Goal: Transaction & Acquisition: Purchase product/service

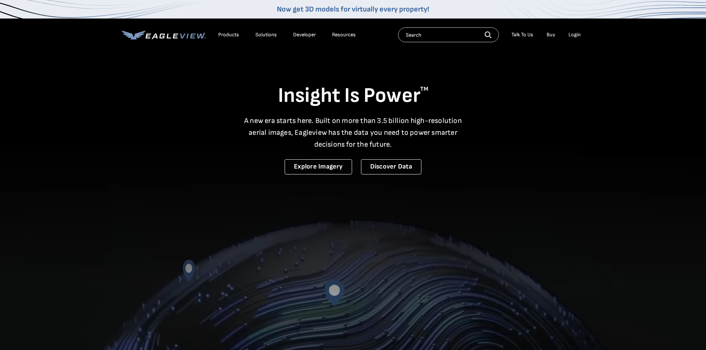
click at [576, 36] on div "Login" at bounding box center [575, 35] width 12 height 7
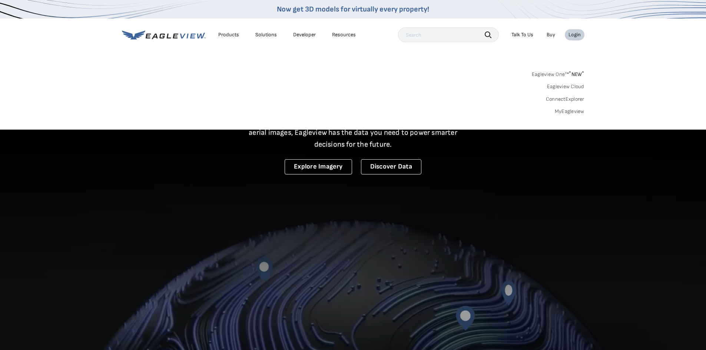
click at [568, 109] on link "MyEagleview" at bounding box center [570, 111] width 30 height 7
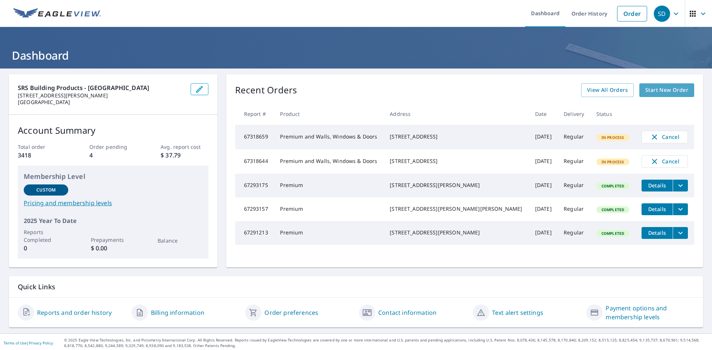
click at [669, 88] on span "Start New Order" at bounding box center [666, 90] width 43 height 9
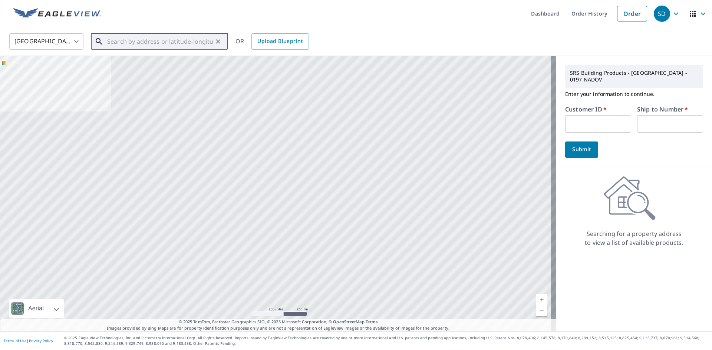
click at [129, 44] on input "text" at bounding box center [160, 41] width 106 height 21
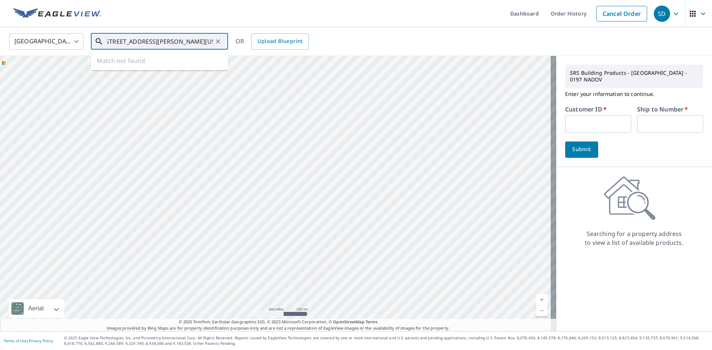
scroll to position [0, 5]
type input "[STREET_ADDRESS][PERSON_NAME][US_STATE]"
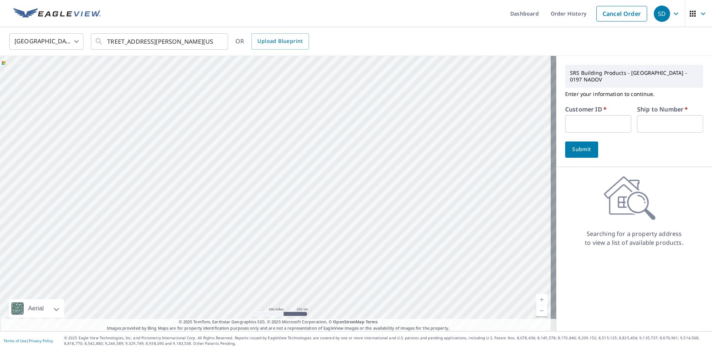
scroll to position [0, 0]
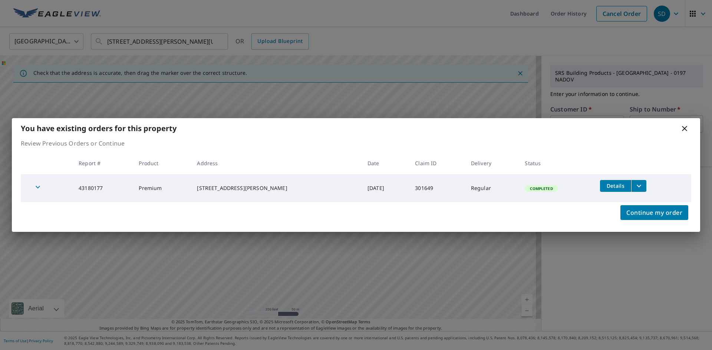
click at [684, 129] on icon at bounding box center [684, 128] width 5 height 5
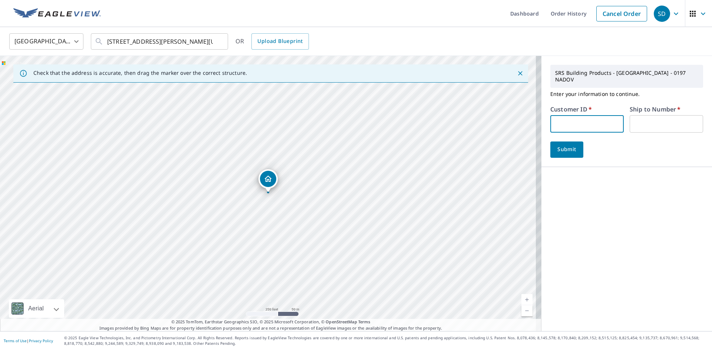
click at [569, 115] on input "text" at bounding box center [586, 123] width 73 height 17
type input "gree11"
click at [669, 115] on input "text" at bounding box center [666, 123] width 73 height 17
type input "001"
click at [559, 145] on span "Submit" at bounding box center [566, 149] width 21 height 9
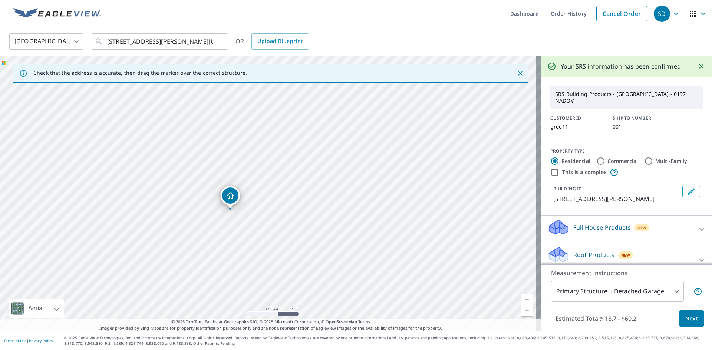
click at [685, 317] on span "Next" at bounding box center [691, 318] width 13 height 9
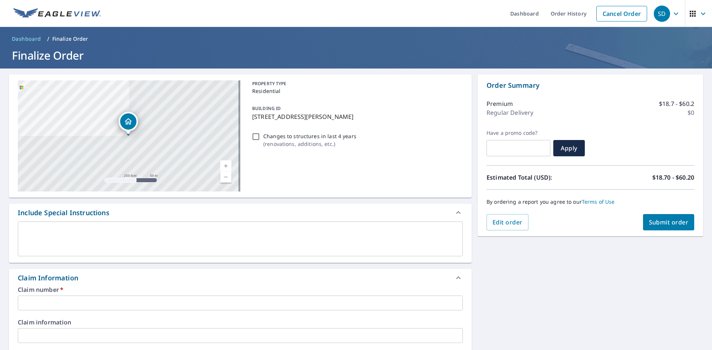
click at [38, 304] on input "text" at bounding box center [240, 303] width 445 height 15
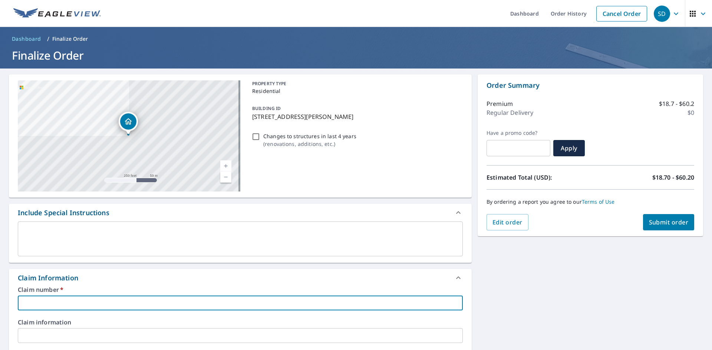
type input "G"
checkbox input "true"
type input "GR"
checkbox input "true"
type input "GRE"
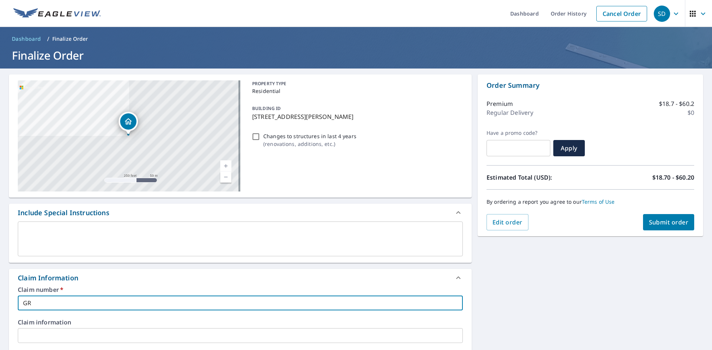
checkbox input "true"
type input "GREE11"
checkbox input "true"
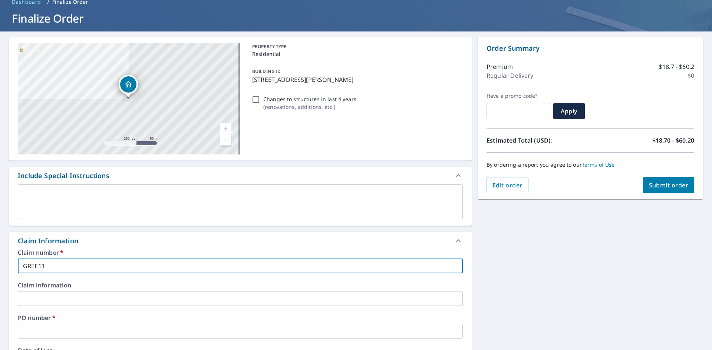
scroll to position [74, 0]
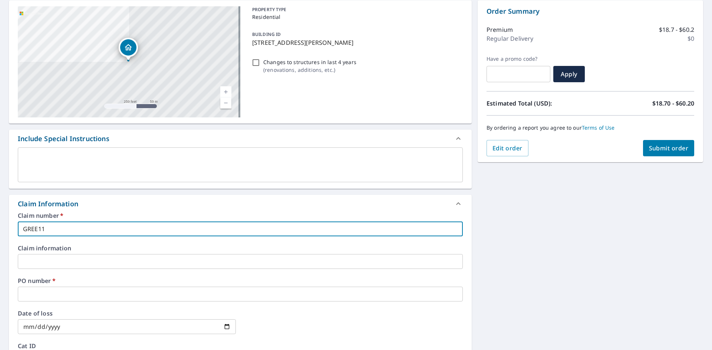
click at [63, 296] on input "text" at bounding box center [240, 294] width 445 height 15
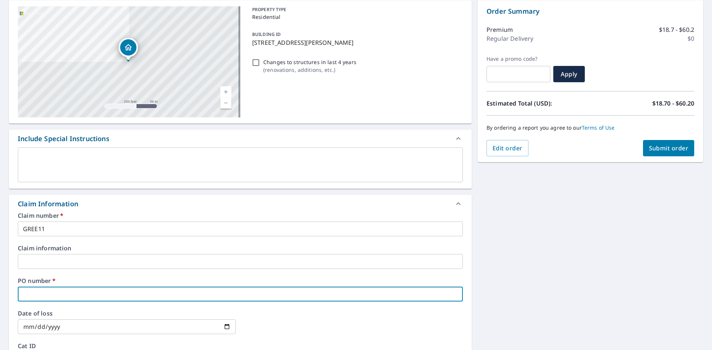
type input "0197"
click at [657, 146] on span "Submit order" at bounding box center [669, 148] width 40 height 8
checkbox input "true"
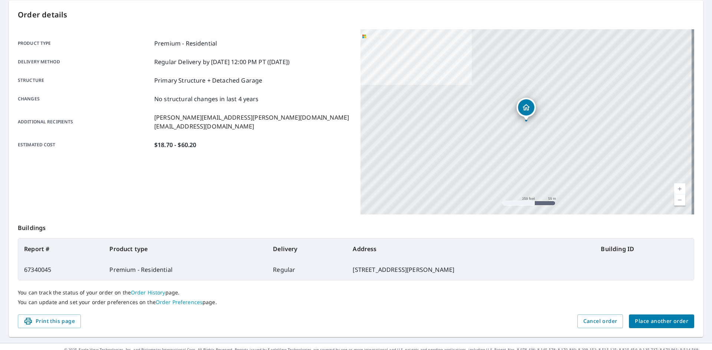
scroll to position [86, 0]
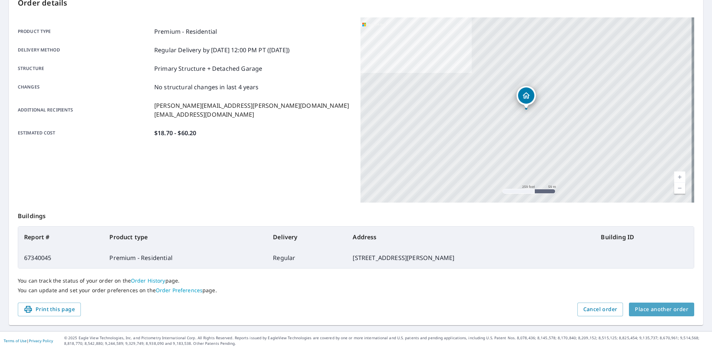
click at [665, 307] on span "Place another order" at bounding box center [661, 309] width 53 height 9
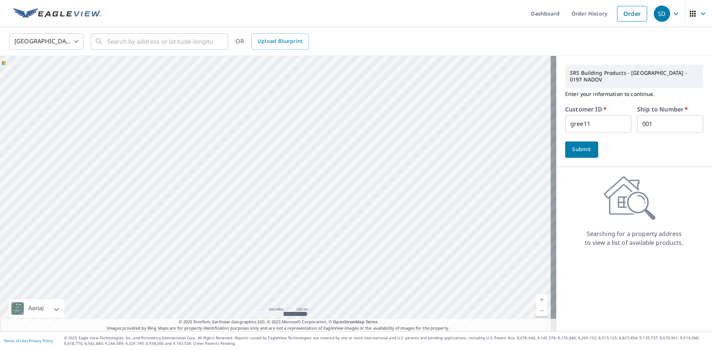
click at [578, 145] on span "Submit" at bounding box center [581, 149] width 21 height 9
